Goal: Navigation & Orientation: Find specific page/section

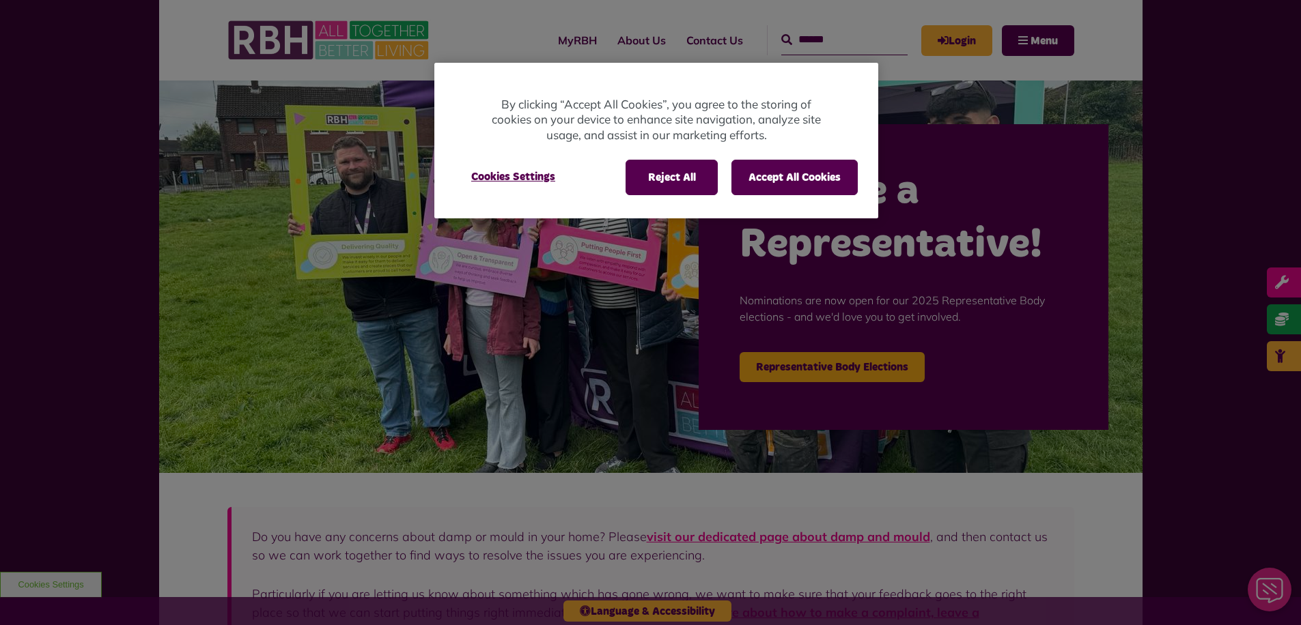
click at [266, 449] on div at bounding box center [650, 312] width 1301 height 625
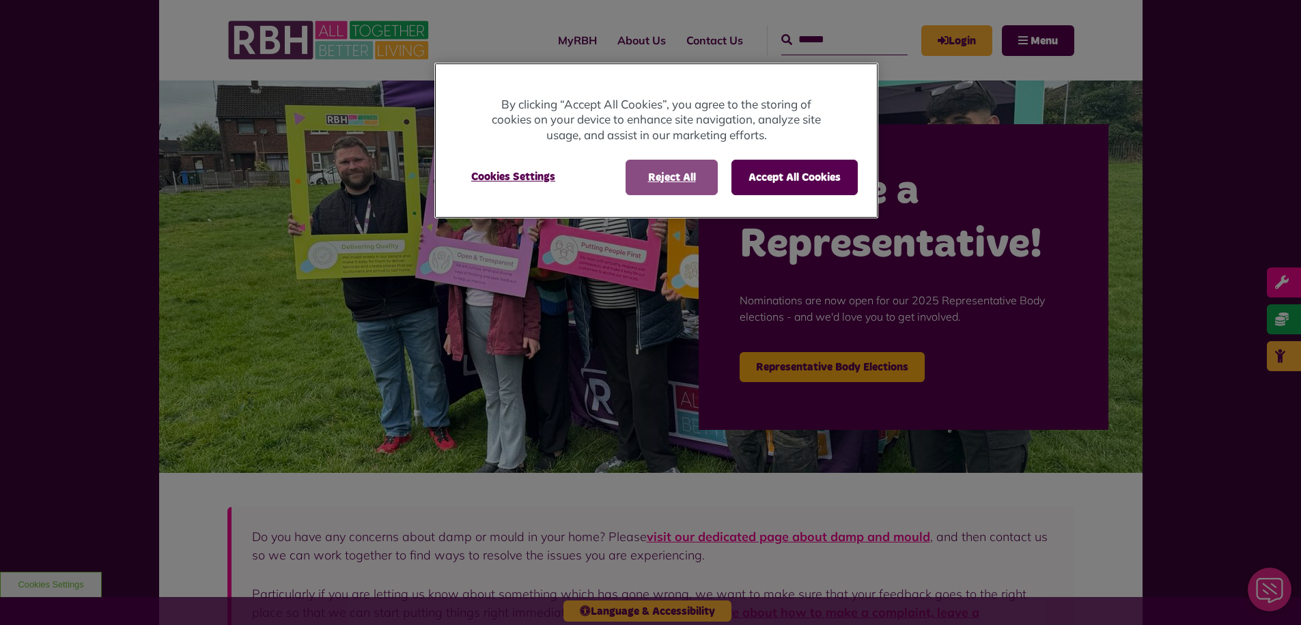
click at [676, 176] on button "Reject All" at bounding box center [671, 177] width 92 height 35
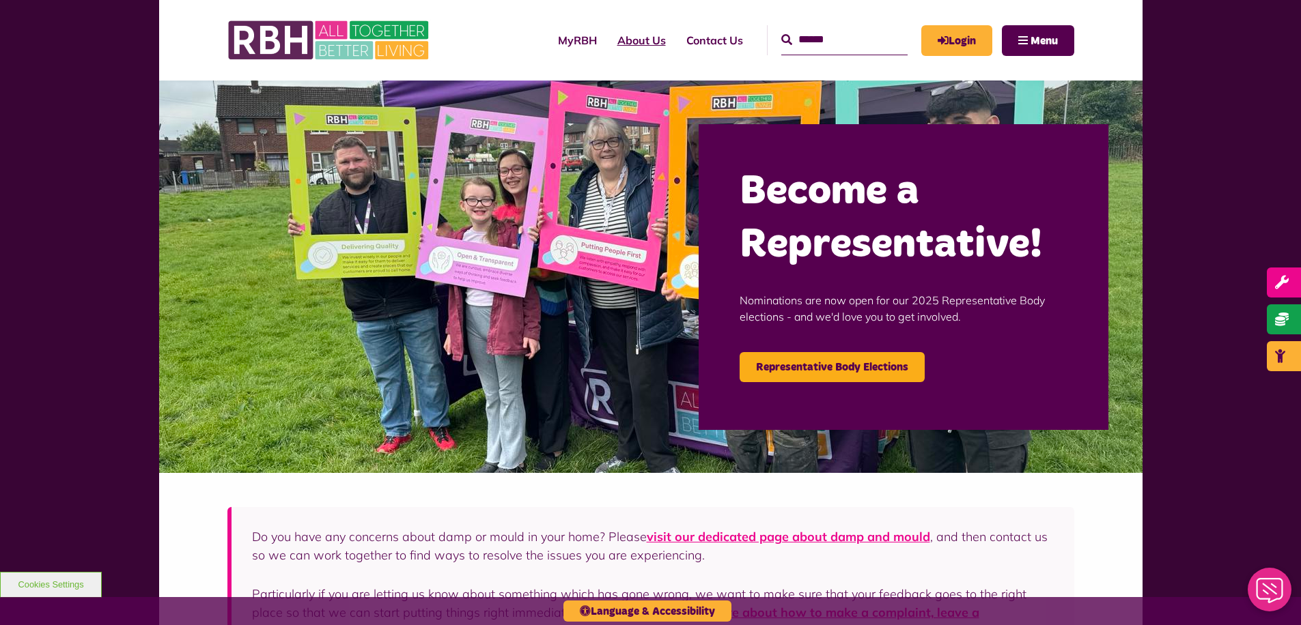
click at [623, 44] on link "About Us" at bounding box center [641, 40] width 69 height 37
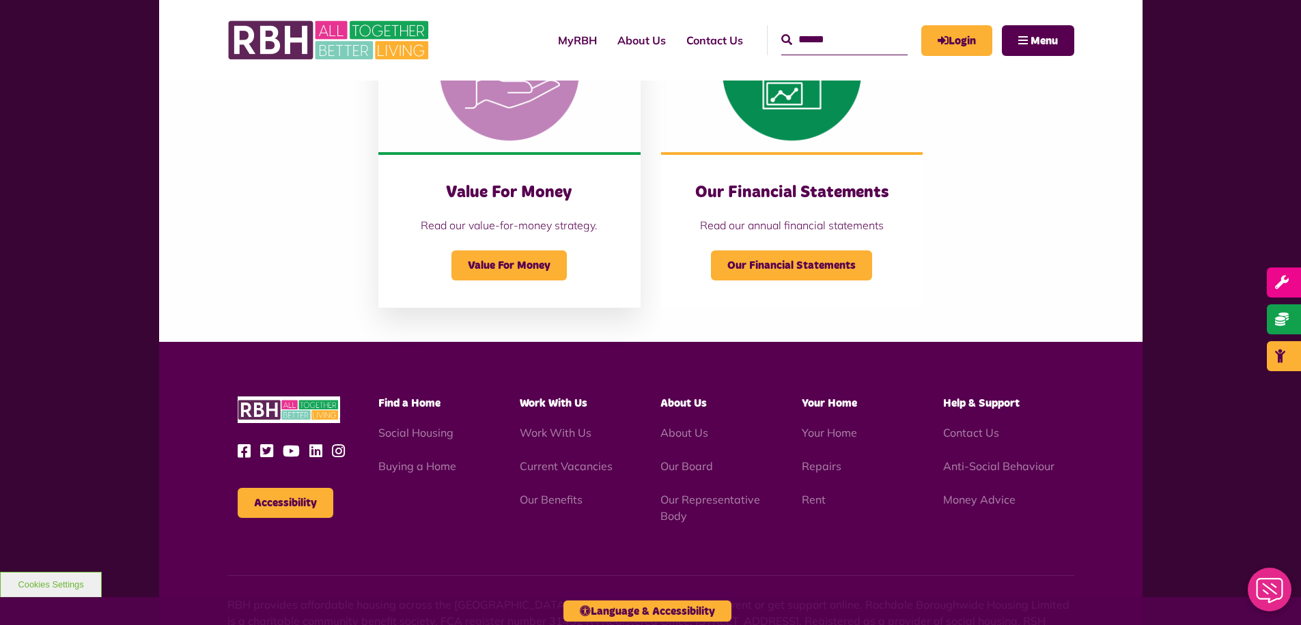
scroll to position [1512, 0]
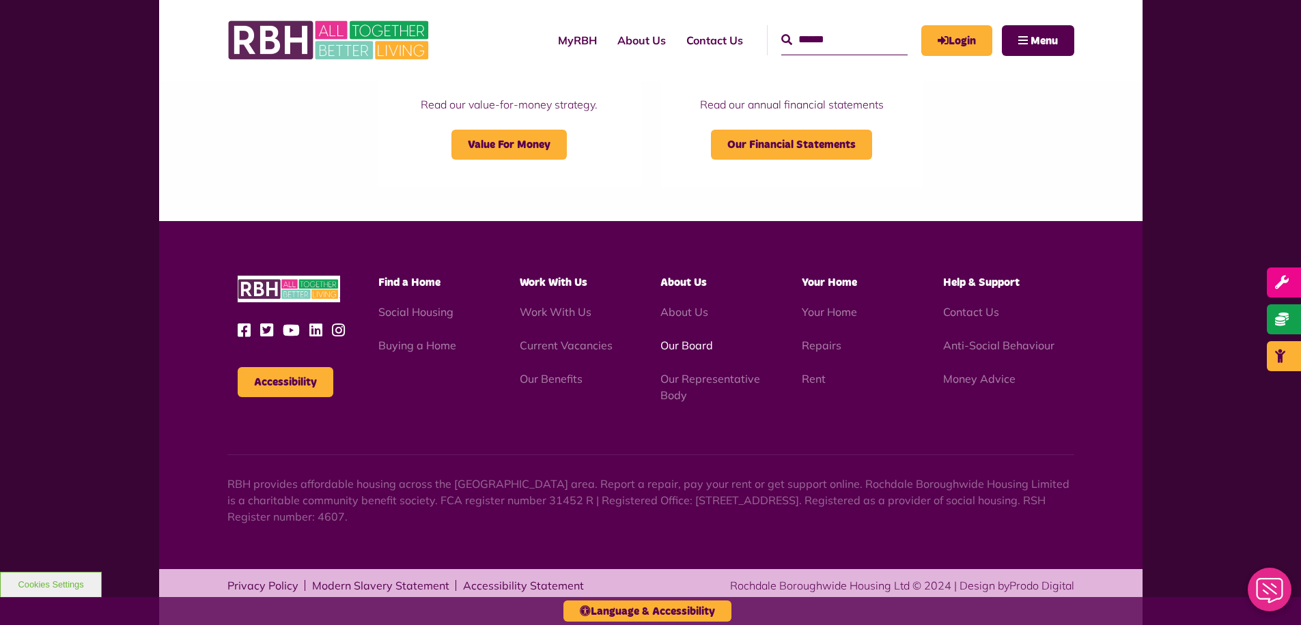
click at [692, 343] on link "Our Board" at bounding box center [686, 346] width 53 height 14
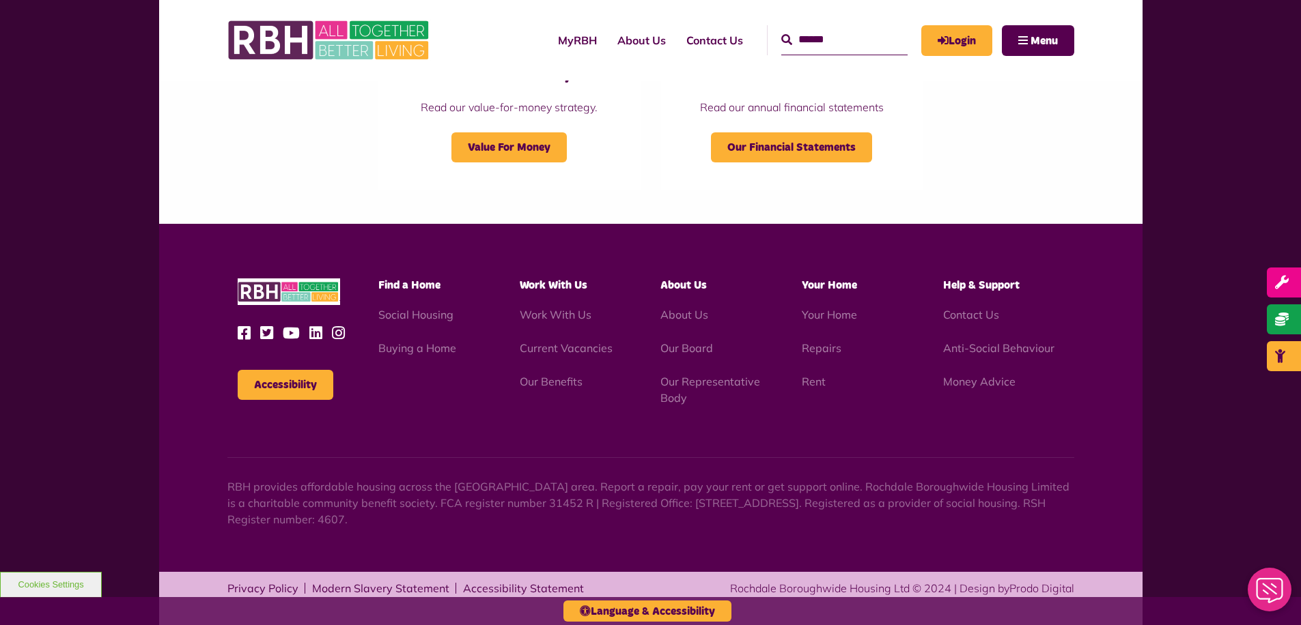
scroll to position [0, 0]
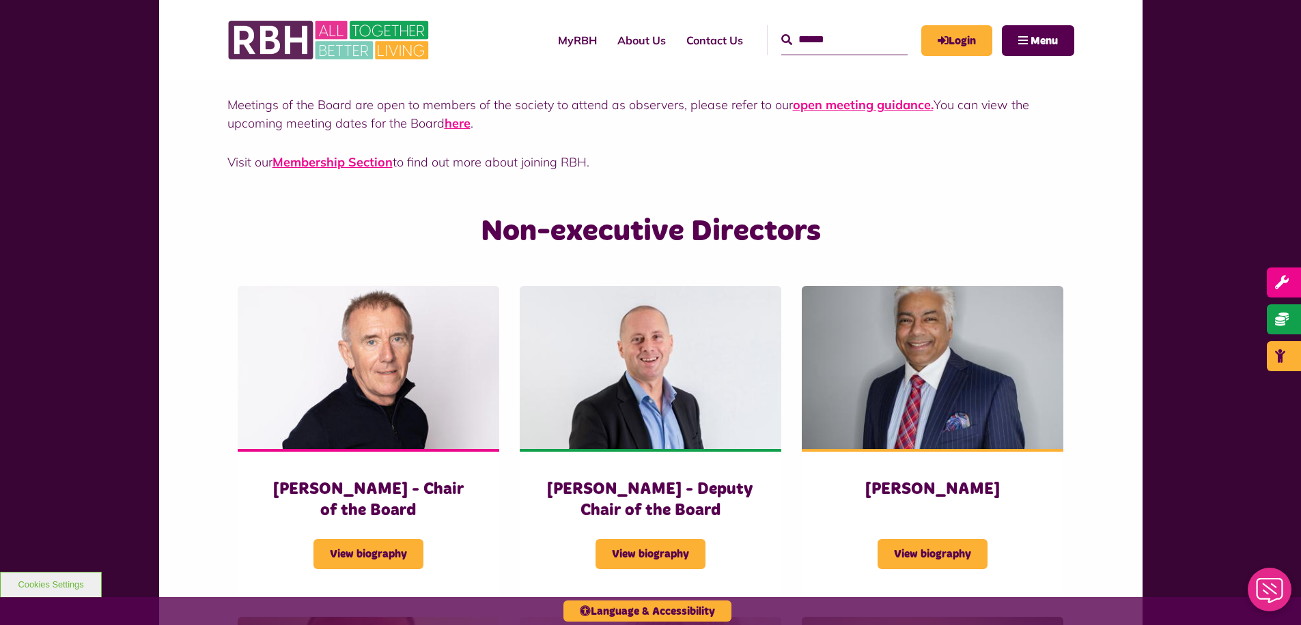
scroll to position [309, 0]
